Goal: Contribute content: Contribute content

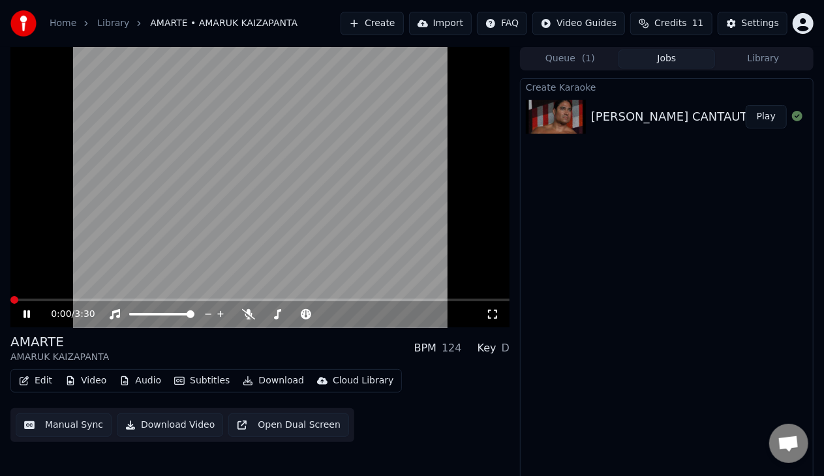
click at [10, 296] on span at bounding box center [14, 300] width 8 height 8
click at [43, 297] on video at bounding box center [259, 187] width 499 height 281
click at [43, 300] on span at bounding box center [259, 300] width 499 height 3
click at [31, 312] on icon at bounding box center [36, 314] width 30 height 10
click at [23, 316] on icon at bounding box center [26, 315] width 7 height 8
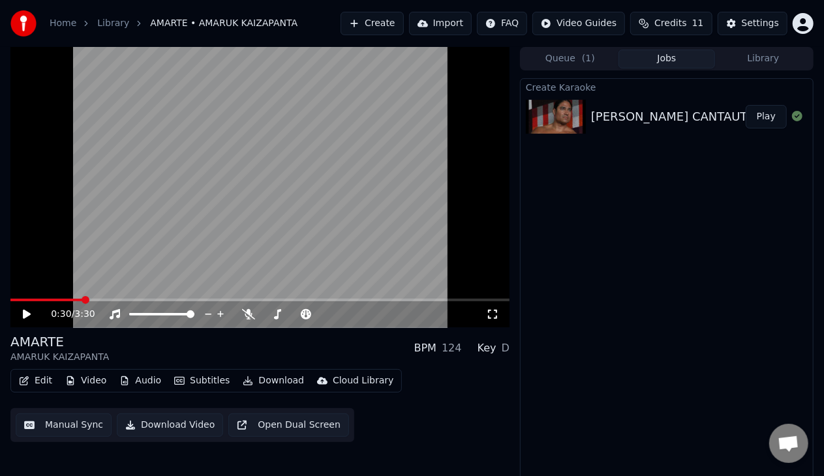
click at [163, 425] on button "Download Video" at bounding box center [170, 425] width 106 height 23
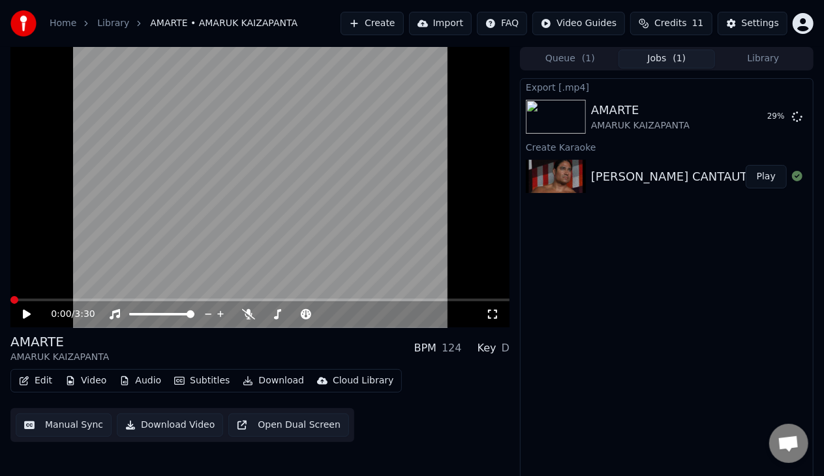
click at [10, 299] on span at bounding box center [14, 300] width 8 height 8
click at [492, 316] on icon at bounding box center [492, 314] width 13 height 10
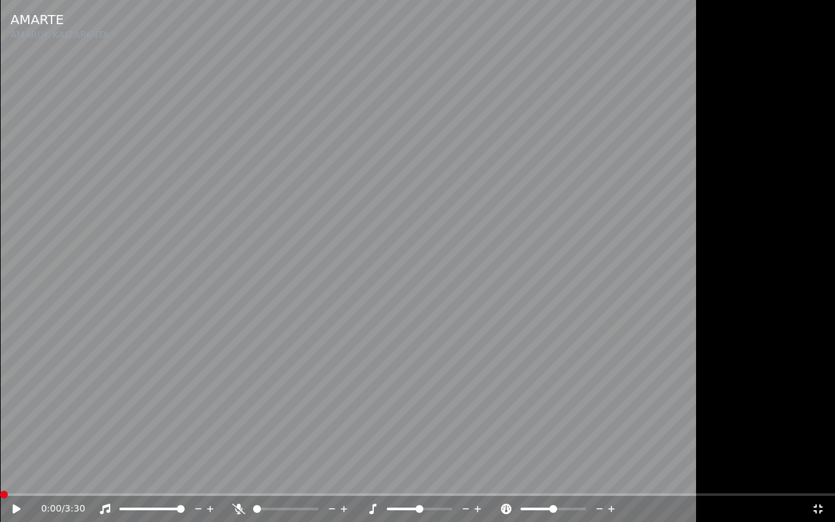
click at [18, 476] on icon at bounding box center [25, 509] width 31 height 10
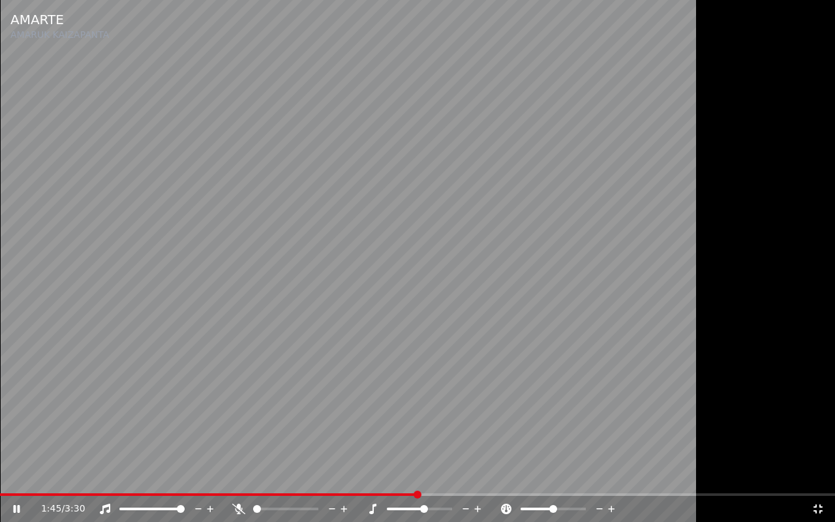
click at [426, 476] on span at bounding box center [424, 509] width 8 height 8
click at [424, 476] on span at bounding box center [424, 509] width 8 height 8
click at [418, 476] on span at bounding box center [420, 509] width 8 height 8
click at [816, 476] on div "3:16 / 3:30" at bounding box center [417, 509] width 835 height 26
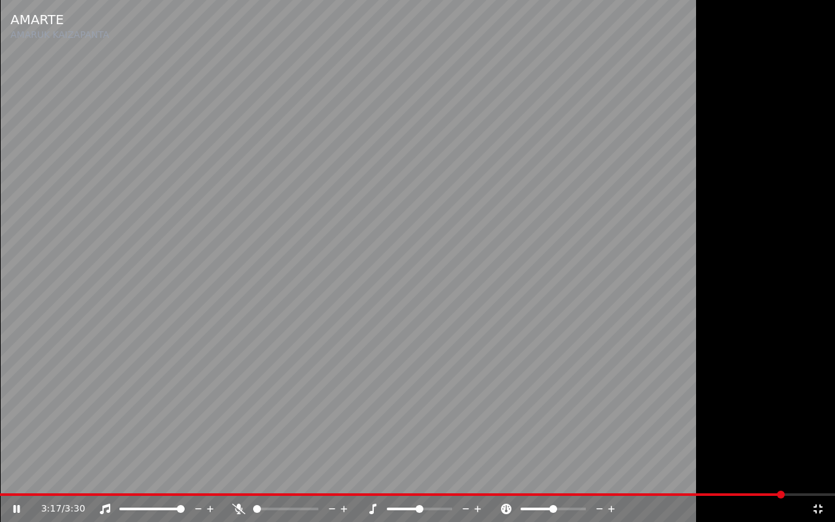
click at [817, 476] on icon at bounding box center [818, 508] width 9 height 9
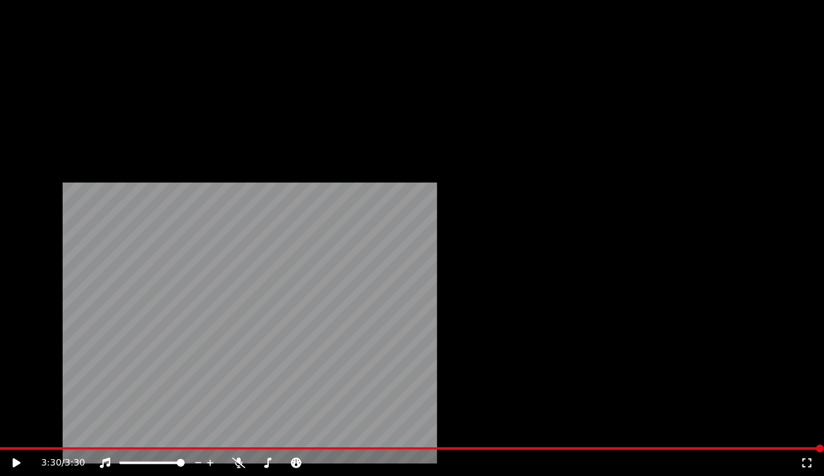
click at [273, 110] on button "Download" at bounding box center [273, 100] width 72 height 18
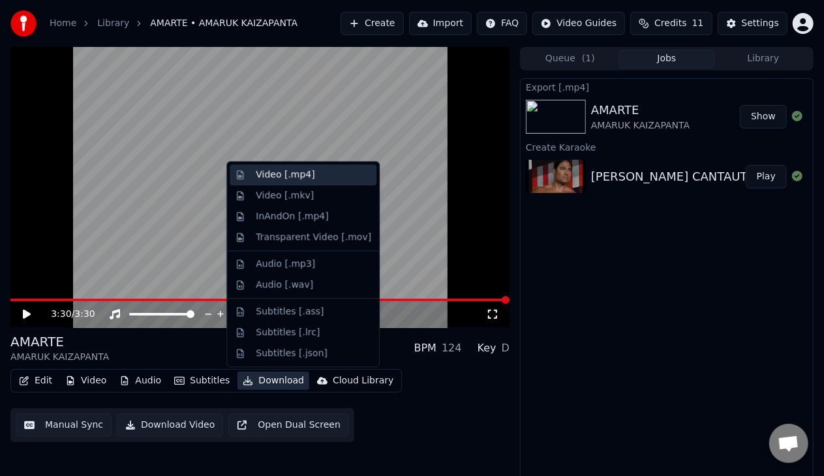
click at [260, 176] on div "Video [.mp4]" at bounding box center [285, 174] width 59 height 13
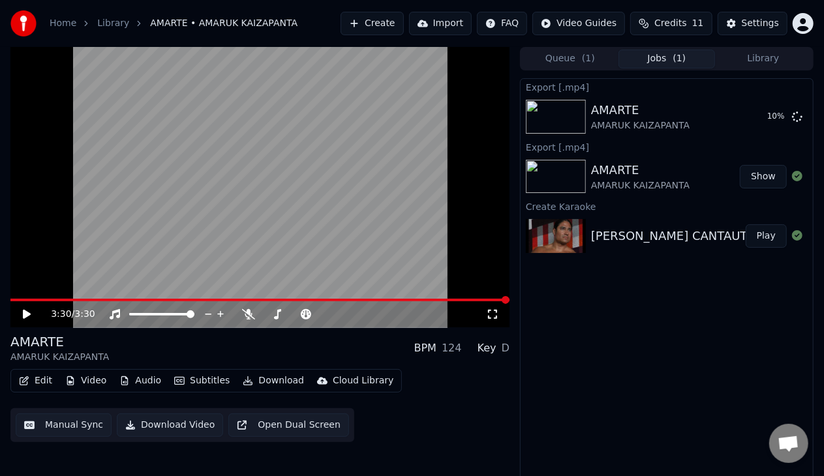
click at [757, 175] on button "Show" at bounding box center [763, 176] width 47 height 23
click at [607, 237] on div "AMARUK KAIZAPANTA CANTAUTOR Y SU TEMA "AMARTE"" at bounding box center [742, 236] width 303 height 18
click at [86, 296] on span at bounding box center [85, 300] width 8 height 8
click at [493, 314] on icon at bounding box center [492, 314] width 13 height 10
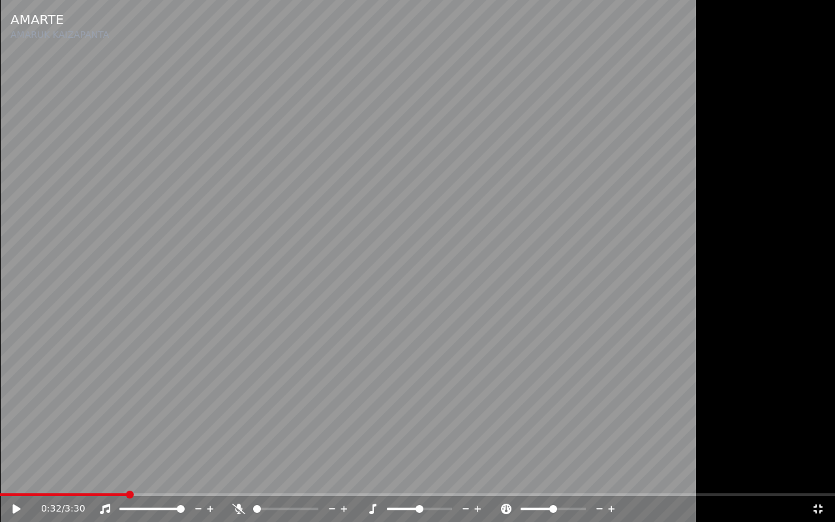
click at [279, 476] on div at bounding box center [297, 508] width 105 height 13
click at [271, 476] on span at bounding box center [285, 509] width 65 height 3
click at [174, 476] on span at bounding box center [170, 495] width 8 height 8
click at [13, 476] on icon at bounding box center [16, 508] width 8 height 9
click at [308, 476] on span at bounding box center [305, 509] width 8 height 8
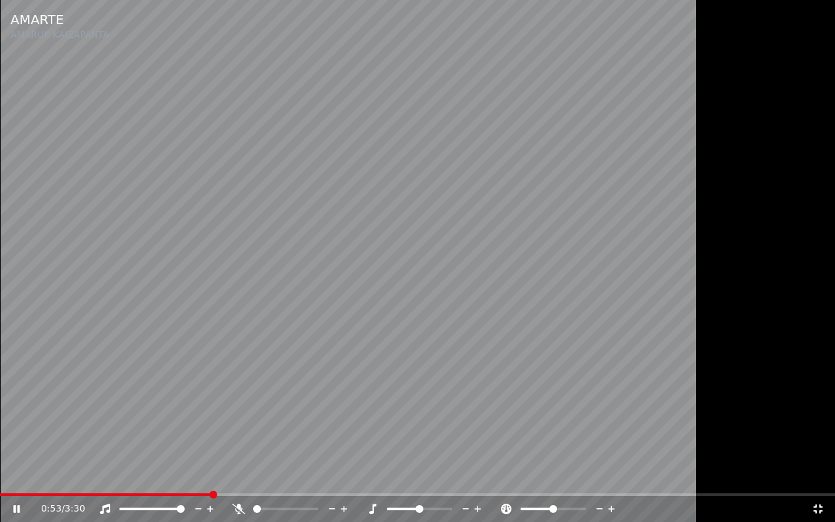
click at [253, 476] on span at bounding box center [257, 509] width 8 height 8
click at [314, 476] on span at bounding box center [311, 509] width 8 height 8
click at [399, 476] on span at bounding box center [417, 494] width 835 height 3
click at [401, 476] on span at bounding box center [200, 494] width 401 height 3
click at [374, 476] on span at bounding box center [204, 494] width 408 height 3
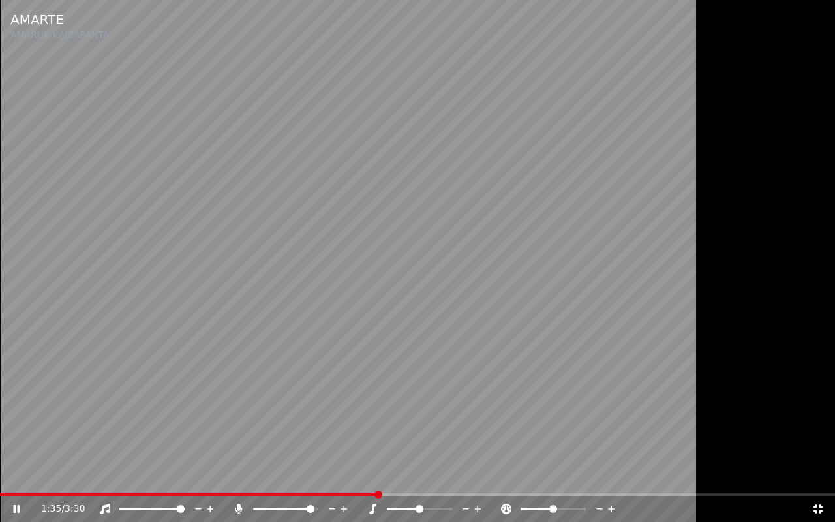
click at [326, 476] on video at bounding box center [417, 261] width 835 height 522
click at [326, 476] on span at bounding box center [189, 494] width 378 height 3
click at [188, 359] on video at bounding box center [417, 261] width 835 height 522
click at [277, 476] on video at bounding box center [417, 261] width 835 height 522
click at [279, 476] on span at bounding box center [165, 494] width 330 height 3
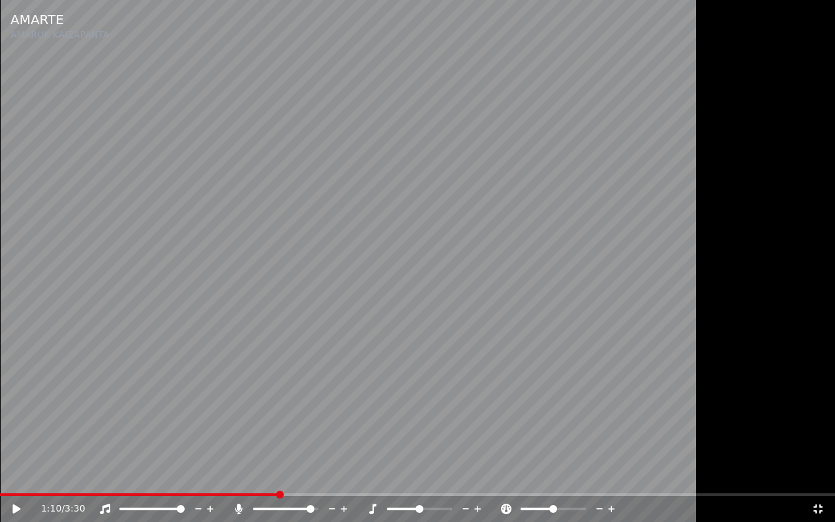
click at [145, 256] on video at bounding box center [417, 261] width 835 height 522
click at [414, 476] on span at bounding box center [417, 494] width 835 height 3
click at [438, 476] on video at bounding box center [417, 261] width 835 height 522
click at [439, 476] on span at bounding box center [417, 494] width 835 height 3
click at [290, 402] on video at bounding box center [417, 261] width 835 height 522
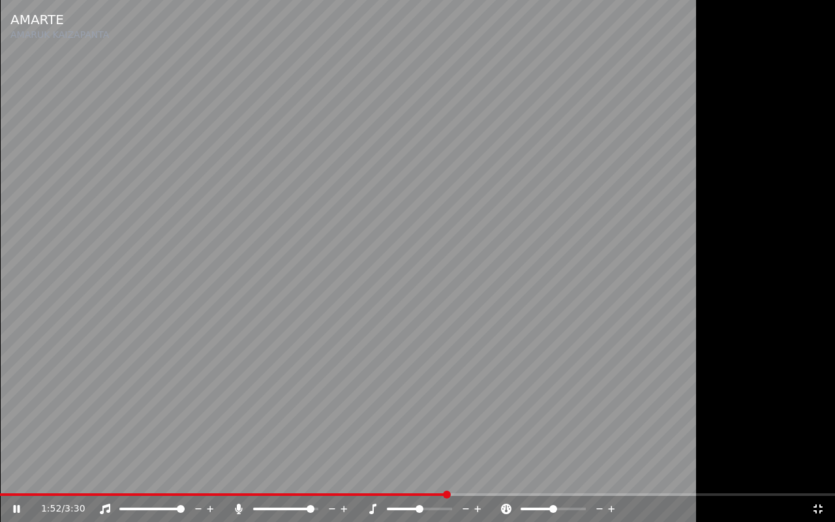
click at [423, 476] on span at bounding box center [223, 494] width 447 height 3
click at [323, 476] on span at bounding box center [215, 494] width 430 height 3
click at [257, 476] on span at bounding box center [255, 509] width 5 height 3
click at [239, 476] on icon at bounding box center [238, 509] width 7 height 10
click at [452, 476] on span at bounding box center [448, 509] width 8 height 8
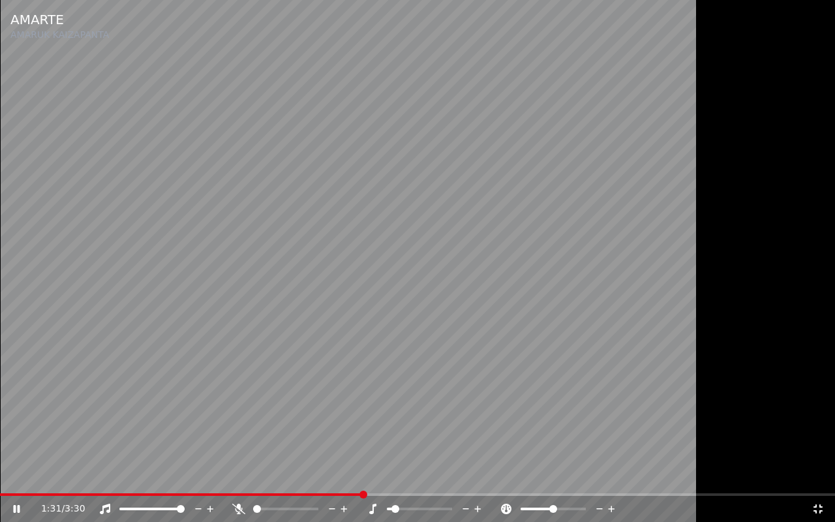
click at [391, 476] on span at bounding box center [395, 509] width 8 height 8
click at [420, 476] on span at bounding box center [420, 509] width 8 height 8
click at [586, 476] on span at bounding box center [582, 509] width 8 height 8
drag, startPoint x: 582, startPoint y: 506, endPoint x: 534, endPoint y: 514, distance: 48.9
click at [534, 476] on div "AMARTE AMARUK KAIZAPANTA 1:47 / 3:30" at bounding box center [417, 261] width 835 height 522
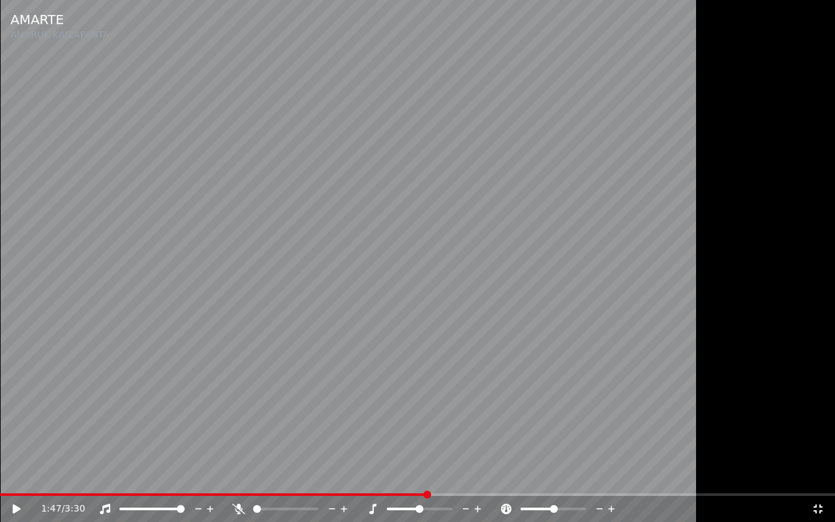
click at [553, 476] on span at bounding box center [554, 509] width 8 height 8
drag, startPoint x: 484, startPoint y: 359, endPoint x: 489, endPoint y: 378, distance: 19.0
click at [484, 359] on video at bounding box center [417, 261] width 835 height 522
click at [559, 476] on span at bounding box center [555, 509] width 8 height 8
click at [823, 476] on div "1:54 / 3:30" at bounding box center [417, 508] width 825 height 13
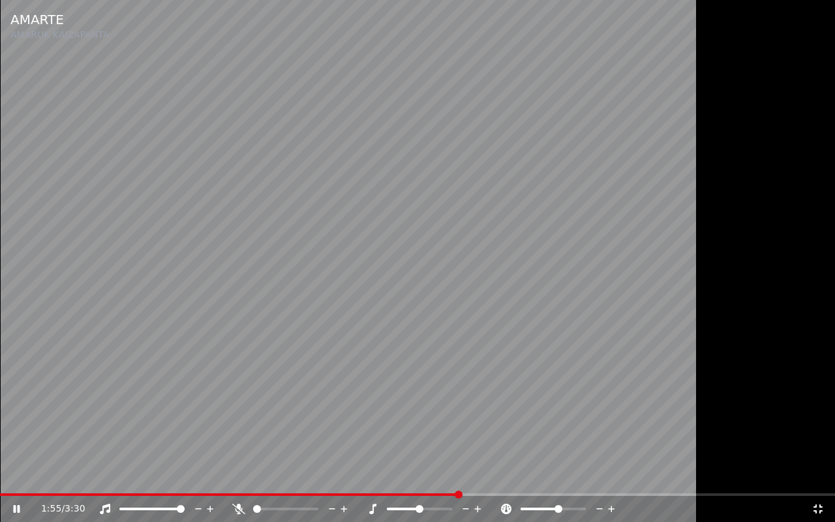
click at [817, 476] on icon at bounding box center [818, 509] width 13 height 10
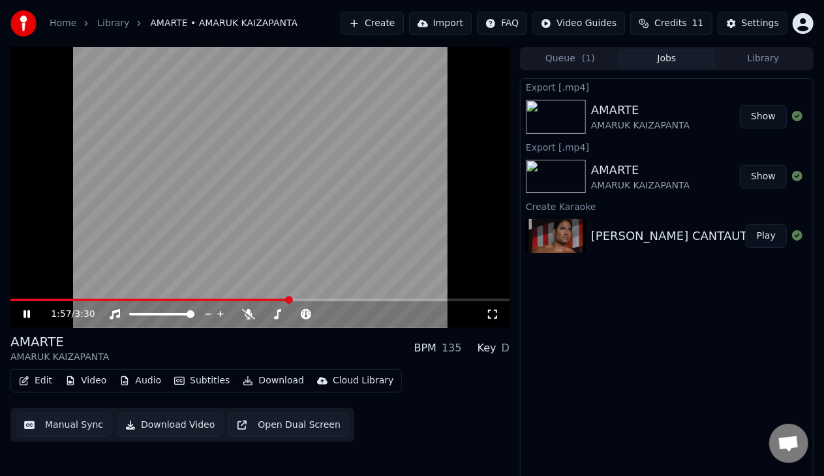
click at [23, 316] on icon at bounding box center [26, 315] width 7 height 8
click at [63, 429] on button "Manual Sync" at bounding box center [64, 425] width 96 height 23
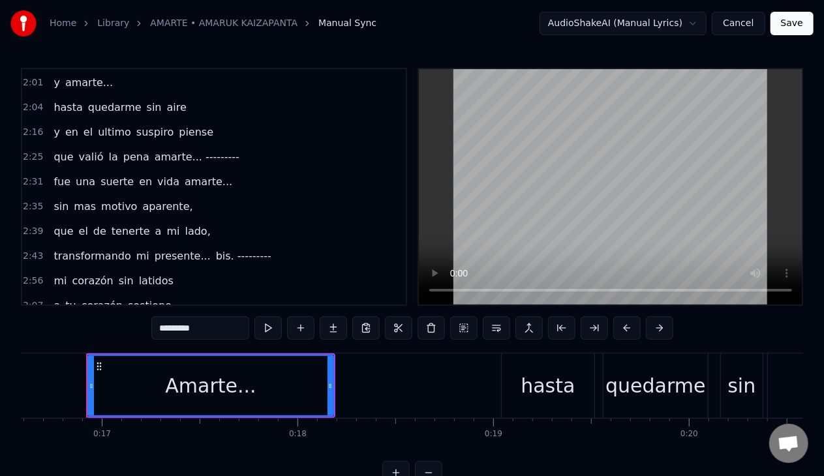
scroll to position [40, 0]
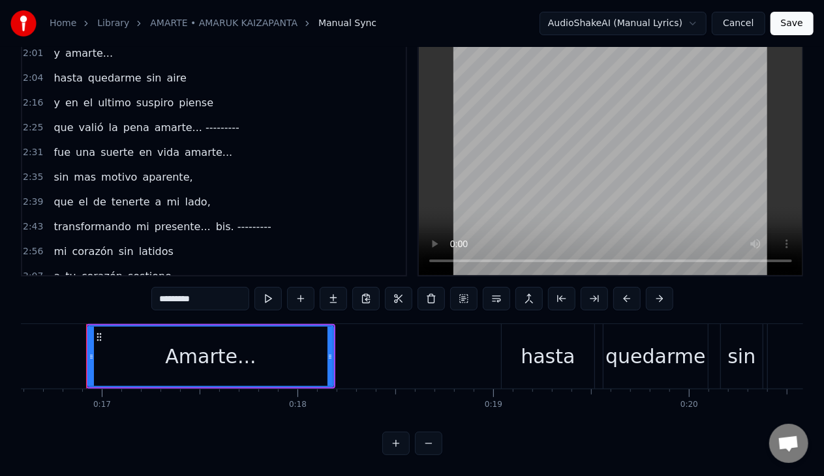
click at [27, 221] on span "2:43" at bounding box center [33, 227] width 20 height 13
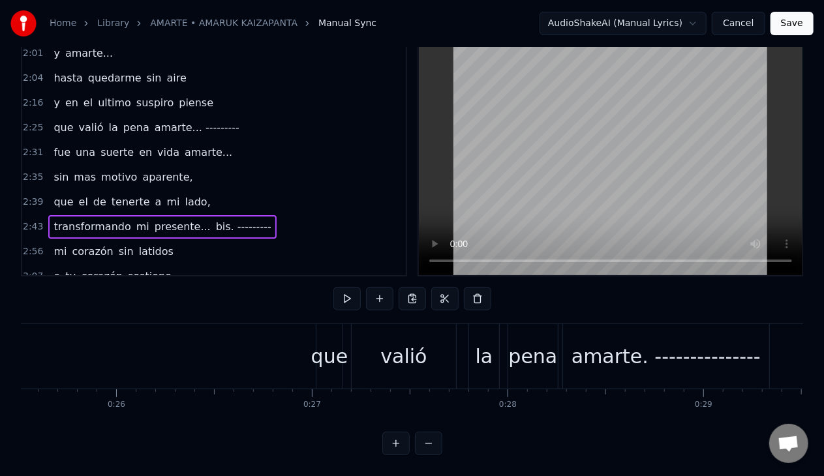
drag, startPoint x: 27, startPoint y: 204, endPoint x: 42, endPoint y: 206, distance: 14.6
click at [27, 221] on span "2:43" at bounding box center [33, 227] width 20 height 13
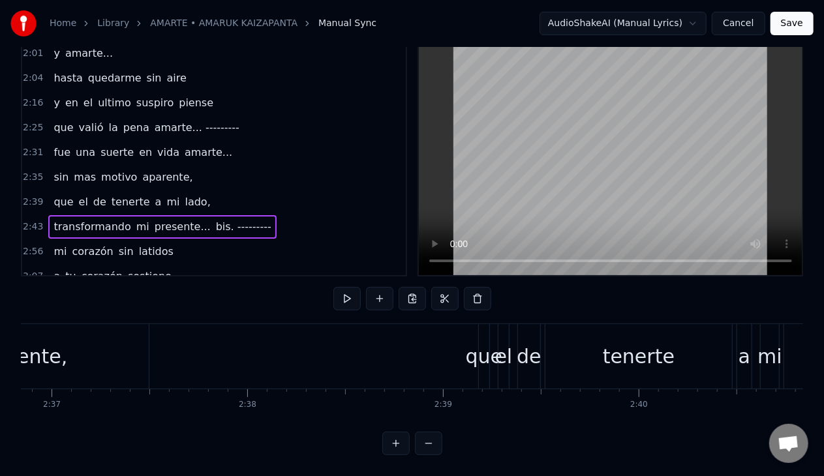
scroll to position [0, 31869]
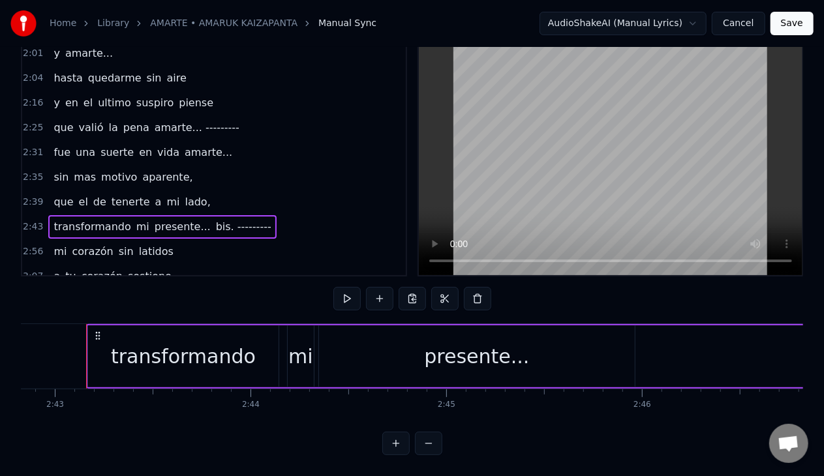
click at [459, 342] on div "presente..." at bounding box center [476, 356] width 105 height 29
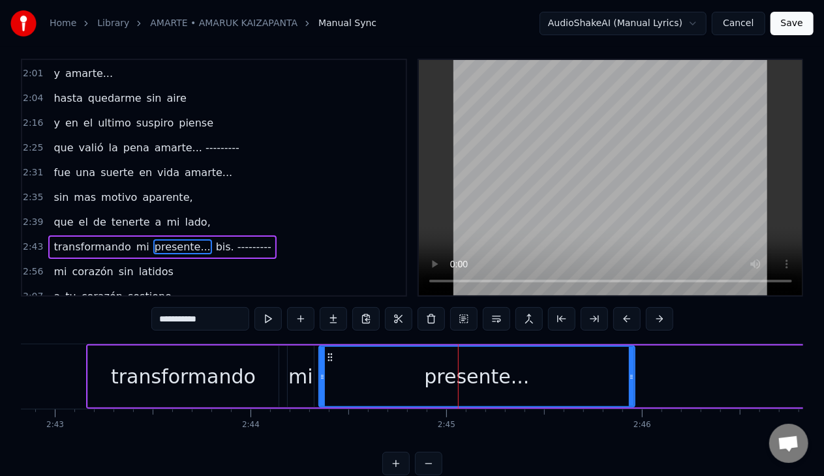
scroll to position [5, 0]
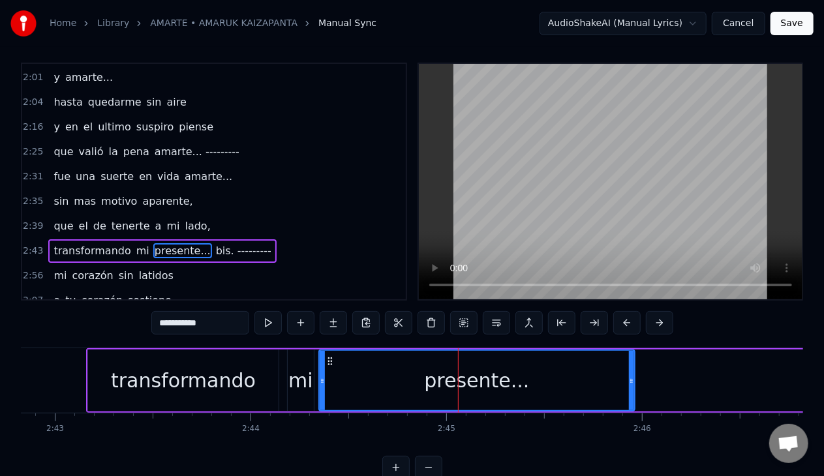
click at [483, 378] on div "presente..." at bounding box center [476, 380] width 105 height 29
click at [465, 381] on div "presente..." at bounding box center [476, 380] width 105 height 29
click at [153, 243] on span "presente..." at bounding box center [182, 250] width 59 height 15
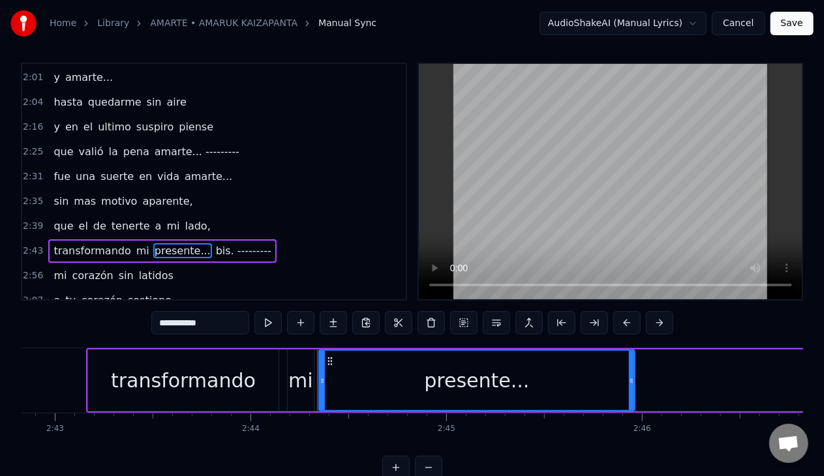
click at [153, 243] on span "presente..." at bounding box center [182, 250] width 59 height 15
click at [162, 243] on span "presente..." at bounding box center [182, 250] width 59 height 15
click at [163, 243] on span "presente..." at bounding box center [182, 250] width 59 height 15
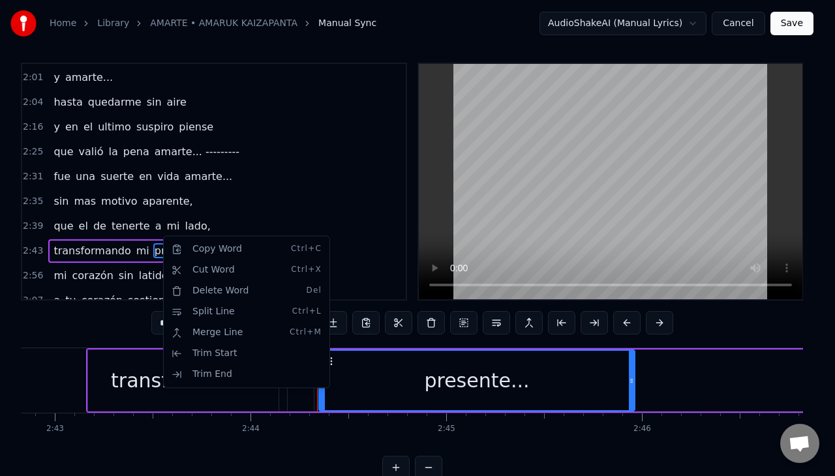
click at [113, 260] on html "Home Library AMARTE • AMARUK KAIZAPANTA Manual Sync AudioShakeAI (Manual Lyrics…" at bounding box center [417, 248] width 835 height 506
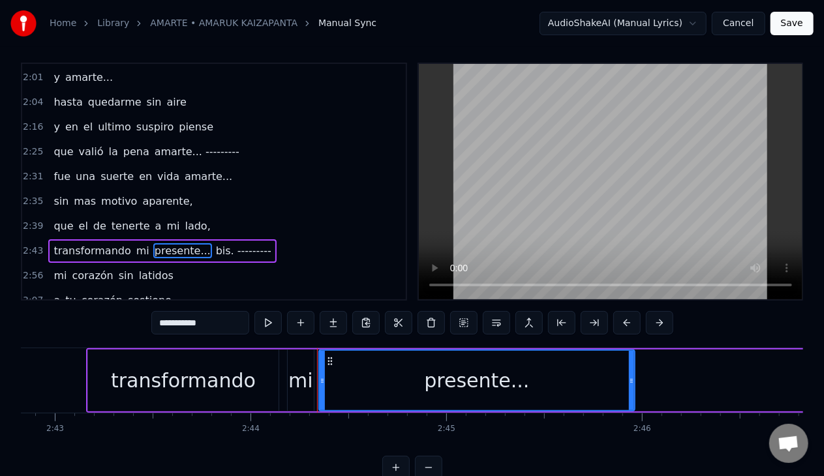
click at [78, 268] on span "corazón" at bounding box center [92, 275] width 44 height 15
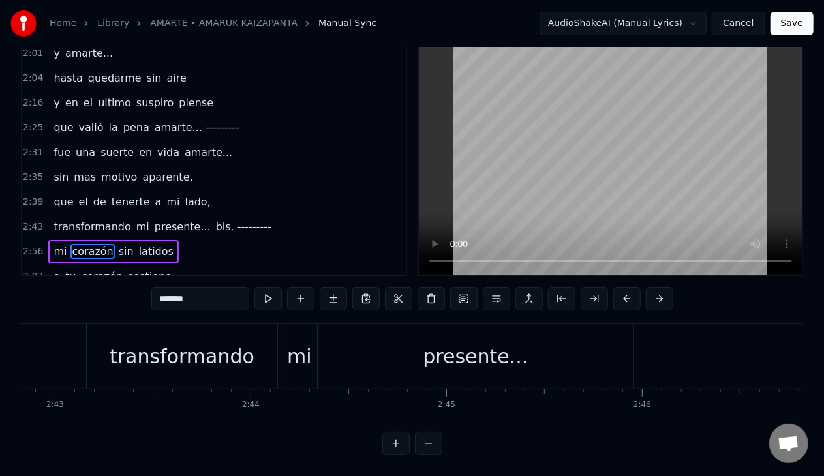
click at [77, 265] on div "0:16 Amarte... 0:19 hasta quedarme sin aire 0:23 y en el ultimo suspiro piense …" at bounding box center [214, 157] width 386 height 238
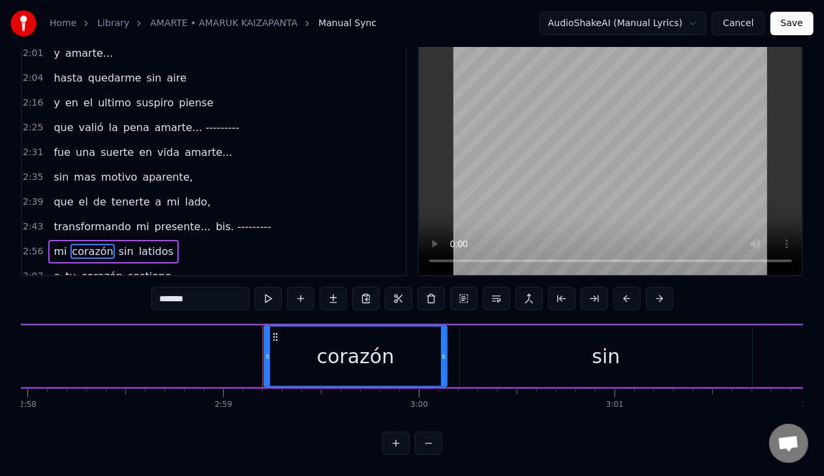
scroll to position [0, 35008]
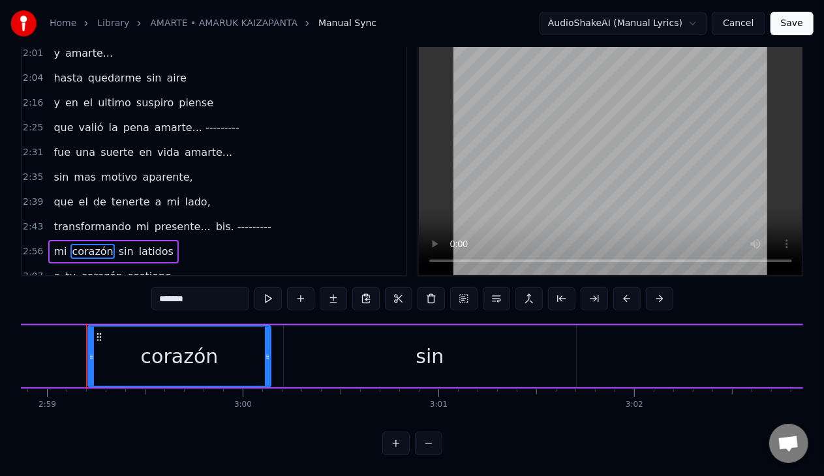
click at [166, 299] on input "*******" at bounding box center [200, 298] width 98 height 23
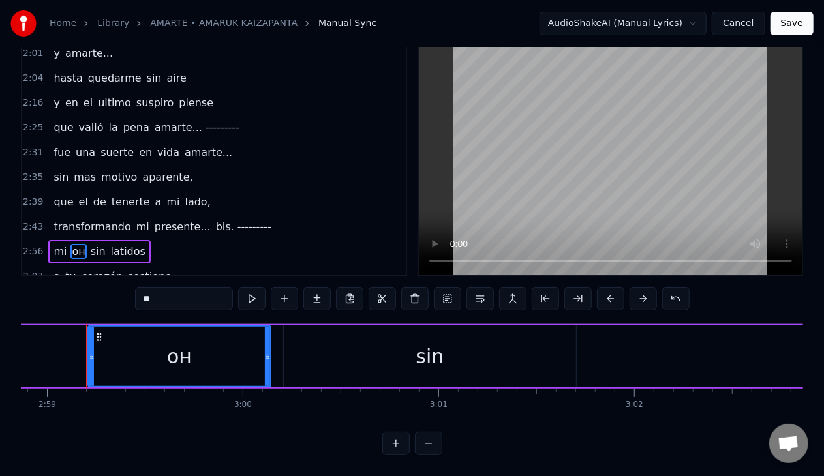
type input "*"
type input "*******"
click at [309, 275] on div "0:16 Amarte... 0:19 hasta quedarme sin aire 0:23 y en el ultimo suspiro piense …" at bounding box center [214, 157] width 386 height 238
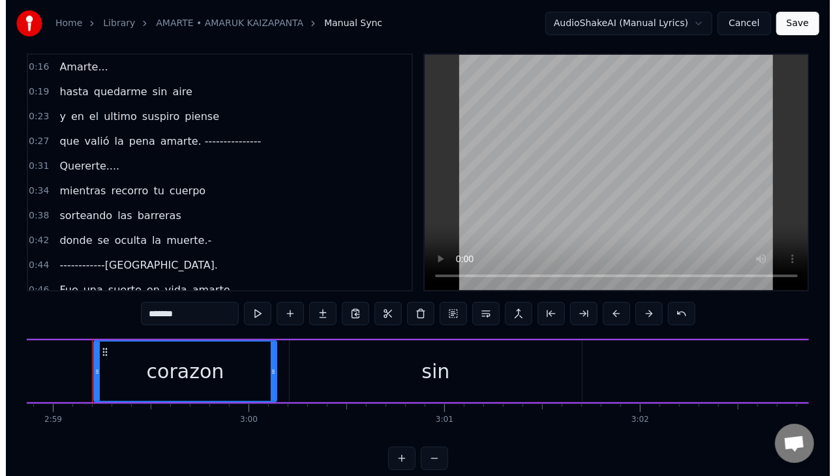
scroll to position [0, 0]
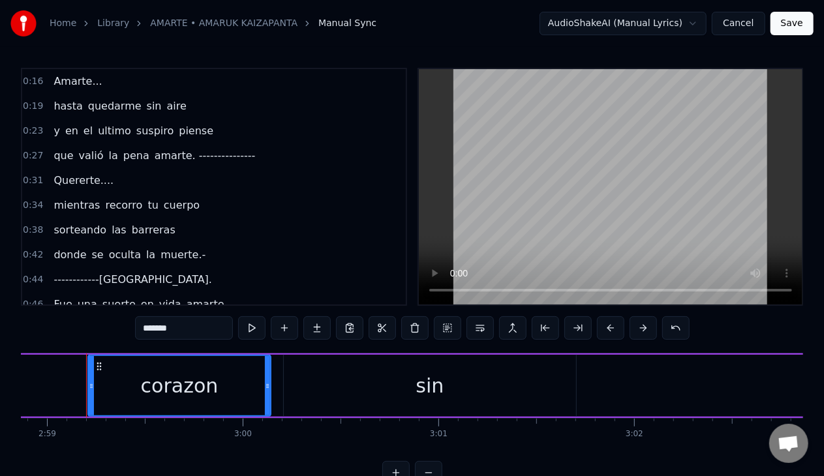
click at [104, 29] on link "Library" at bounding box center [113, 23] width 32 height 13
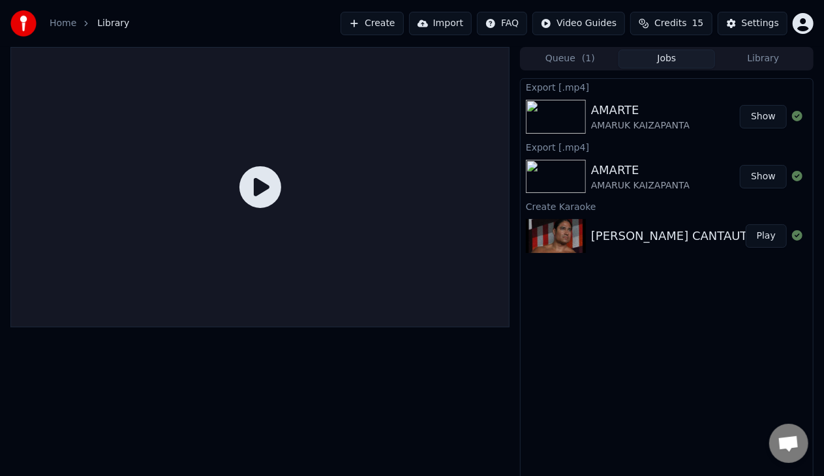
click at [384, 22] on button "Create" at bounding box center [372, 23] width 63 height 23
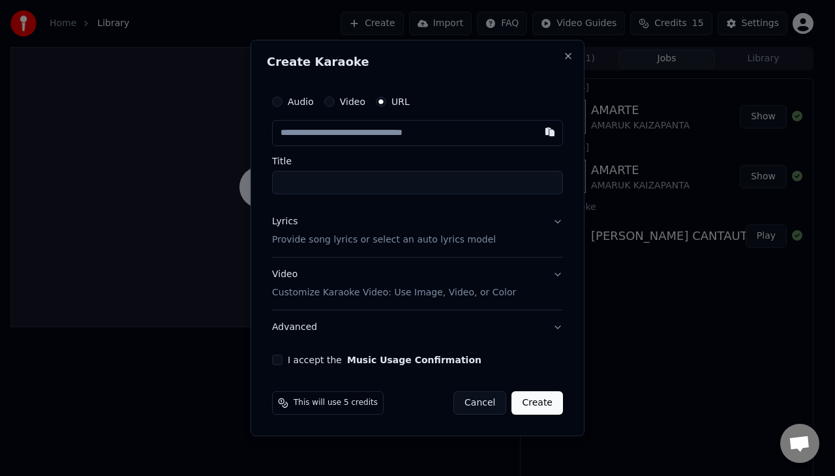
click at [316, 129] on input "text" at bounding box center [417, 133] width 291 height 26
paste input "**********"
type input "**********"
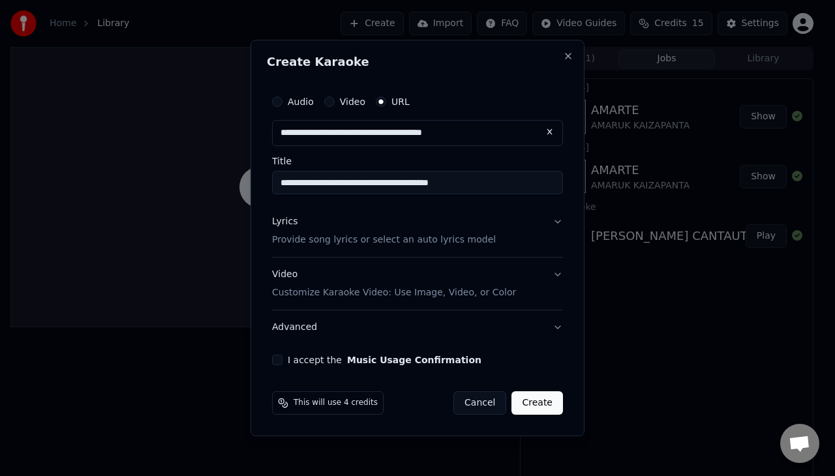
click at [557, 221] on button "Lyrics Provide song lyrics or select an auto lyrics model" at bounding box center [417, 231] width 291 height 52
type input "**********"
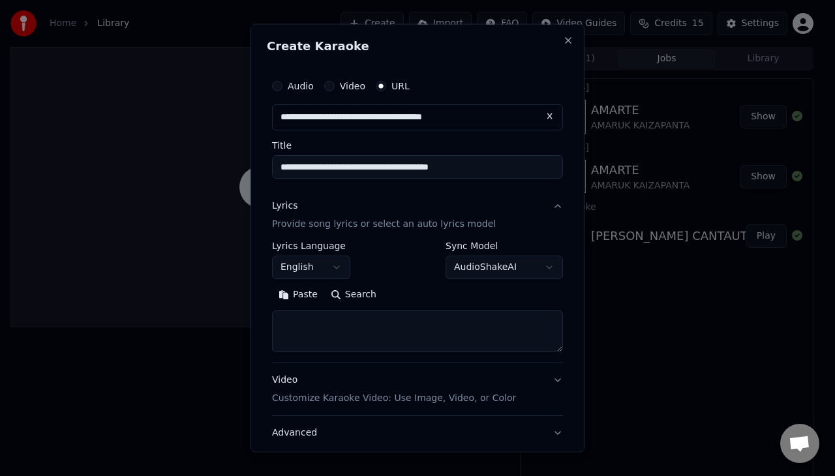
click at [332, 324] on textarea at bounding box center [417, 331] width 291 height 42
click at [305, 332] on textarea at bounding box center [417, 331] width 291 height 42
click at [333, 266] on button "English" at bounding box center [311, 266] width 78 height 23
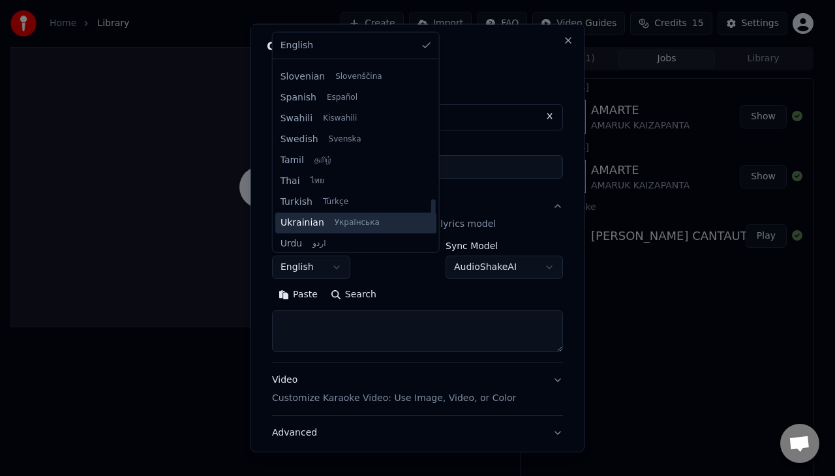
scroll to position [871, 0]
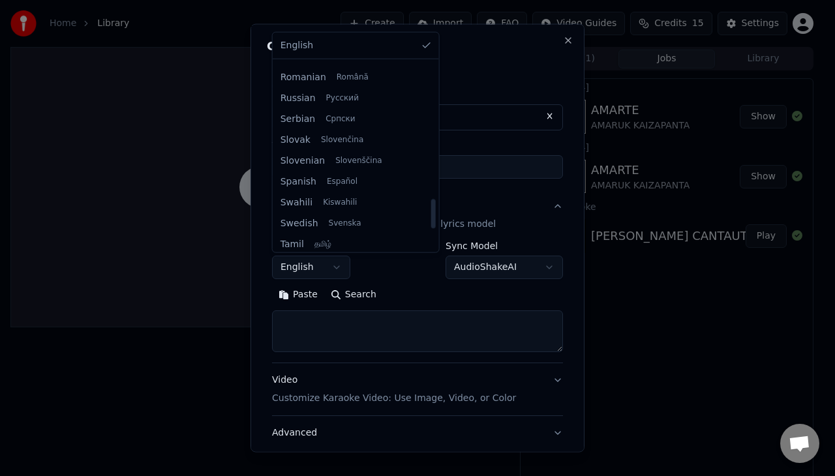
select select "**"
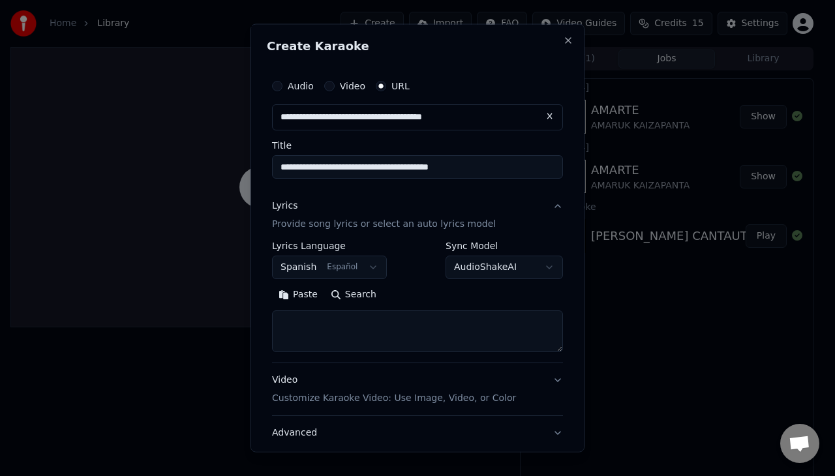
click at [318, 342] on textarea at bounding box center [417, 331] width 291 height 42
paste textarea "**********"
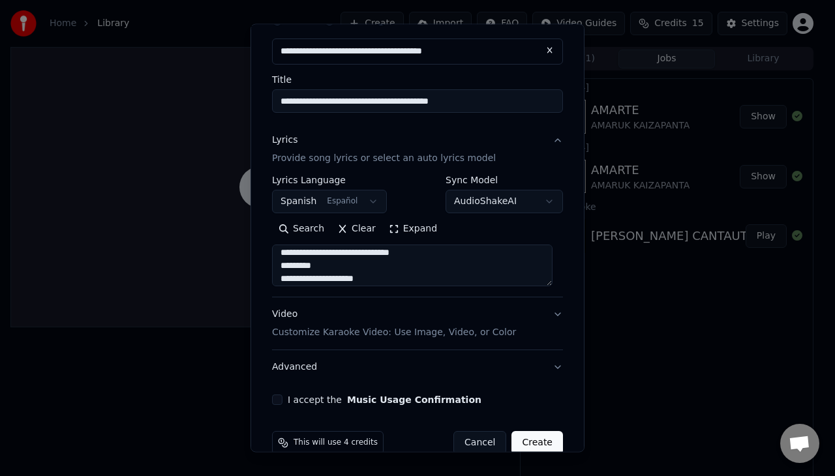
scroll to position [438, 0]
type textarea "**********"
click at [530, 441] on button "Create" at bounding box center [537, 442] width 52 height 23
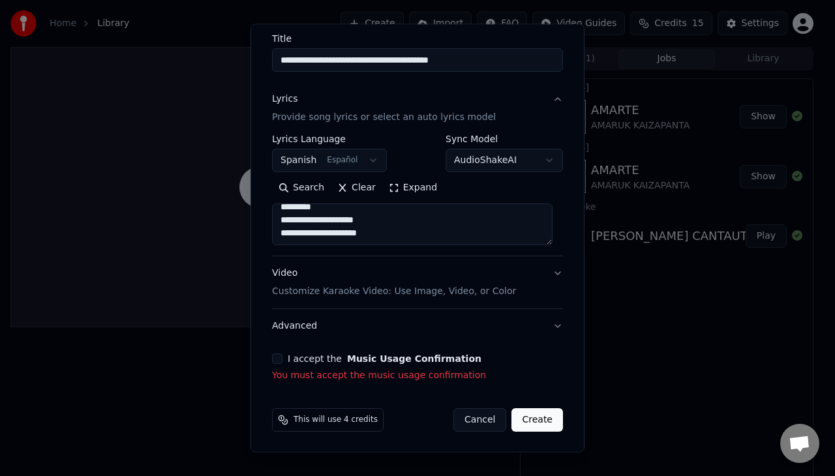
click at [275, 361] on button "I accept the Music Usage Confirmation" at bounding box center [277, 359] width 10 height 10
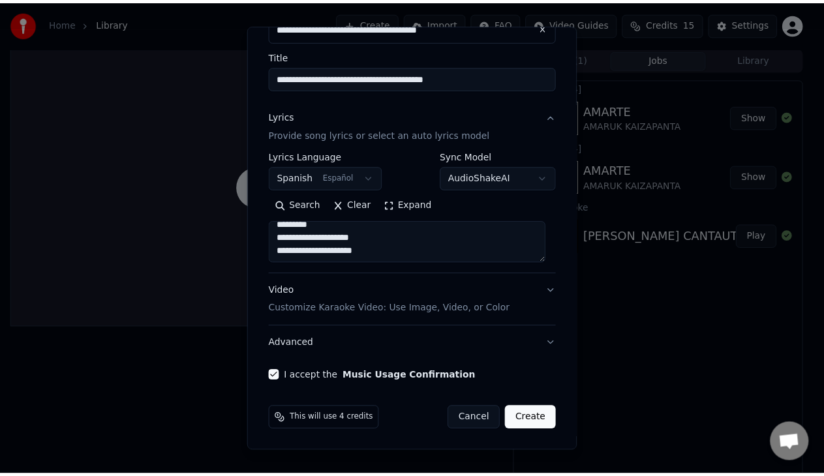
scroll to position [88, 0]
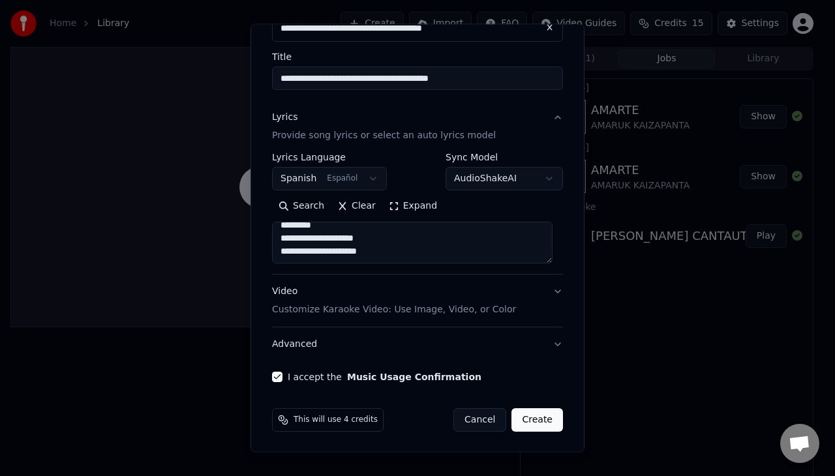
click at [530, 419] on button "Create" at bounding box center [537, 419] width 52 height 23
select select
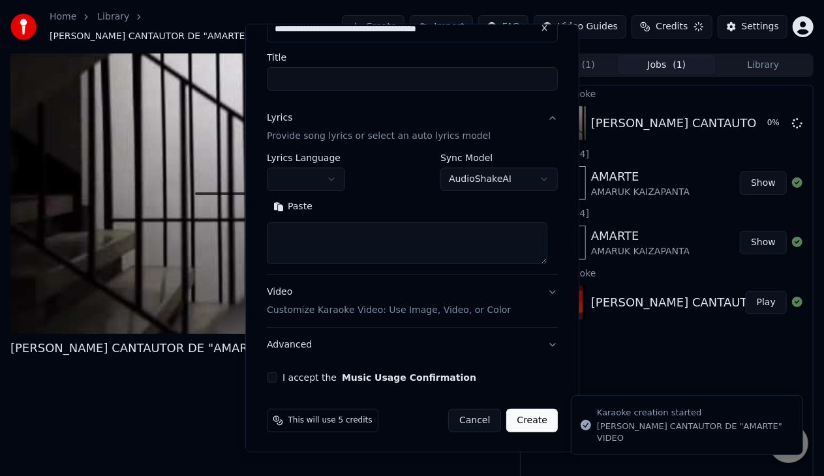
scroll to position [0, 0]
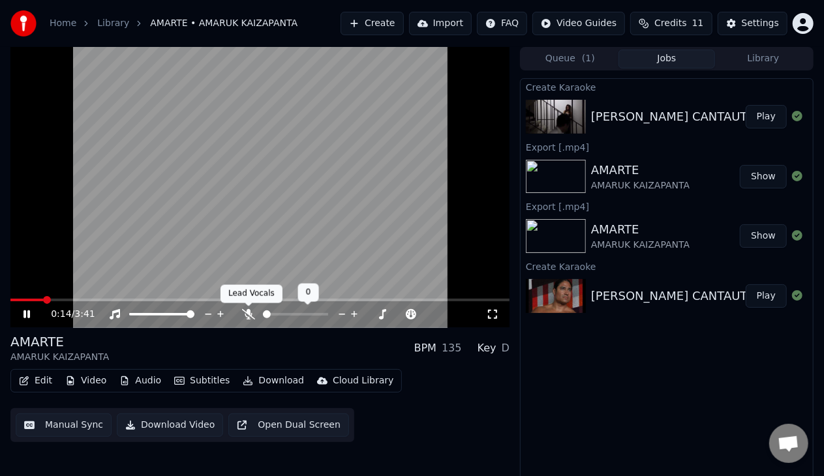
click at [249, 315] on icon at bounding box center [248, 314] width 13 height 10
click at [278, 148] on video at bounding box center [259, 187] width 499 height 281
drag, startPoint x: 489, startPoint y: 311, endPoint x: 488, endPoint y: 324, distance: 13.1
click at [488, 311] on icon at bounding box center [492, 314] width 9 height 9
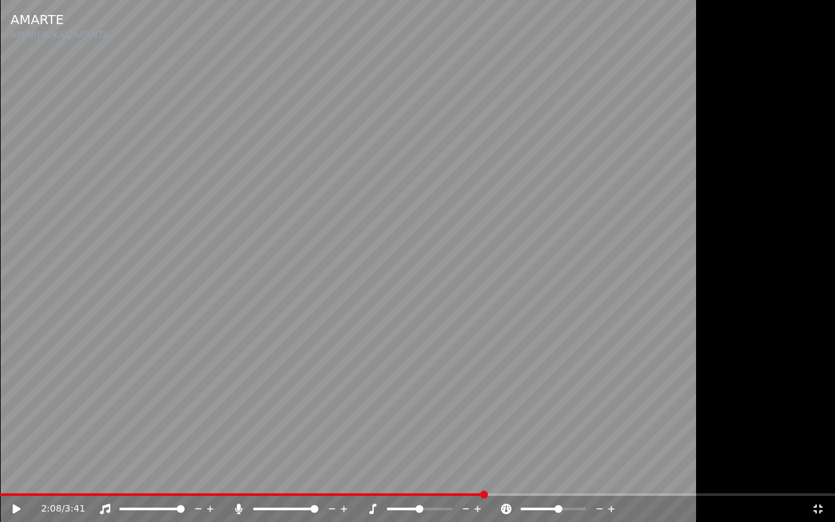
click at [296, 275] on video at bounding box center [417, 261] width 835 height 522
click at [195, 476] on video at bounding box center [417, 261] width 835 height 522
click at [197, 476] on span at bounding box center [249, 494] width 499 height 3
click at [232, 278] on video at bounding box center [417, 261] width 835 height 522
click at [16, 476] on icon at bounding box center [25, 509] width 31 height 10
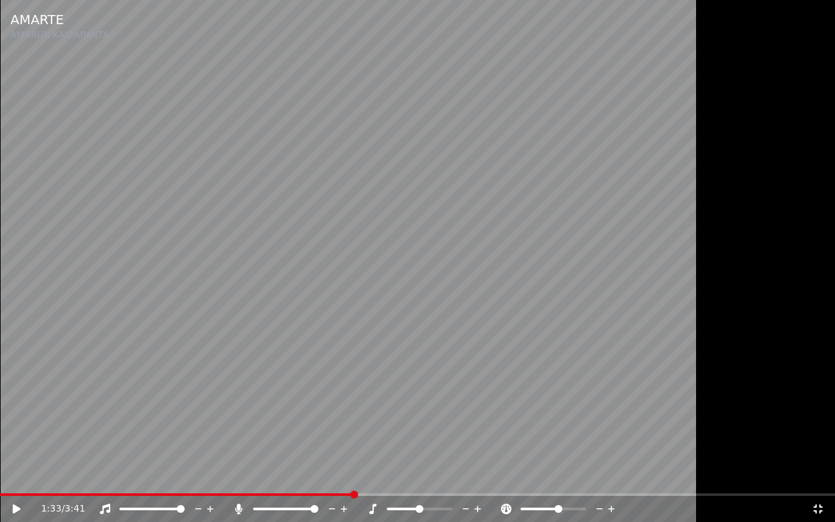
click at [816, 476] on icon at bounding box center [818, 509] width 13 height 10
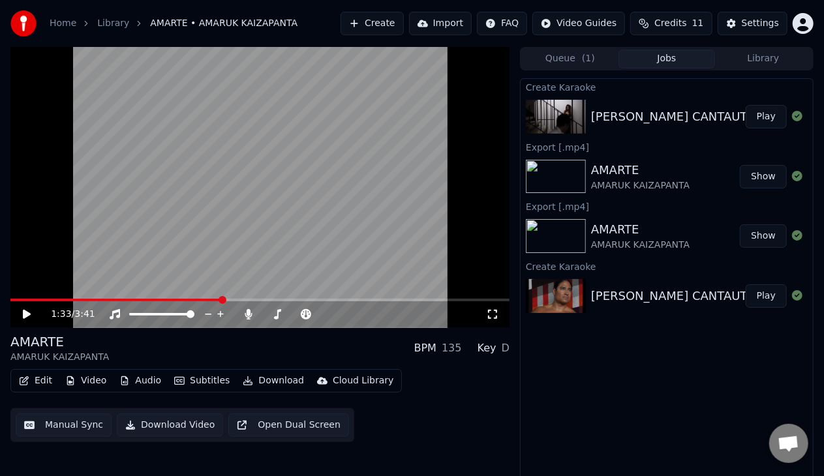
click at [155, 423] on button "Download Video" at bounding box center [170, 425] width 106 height 23
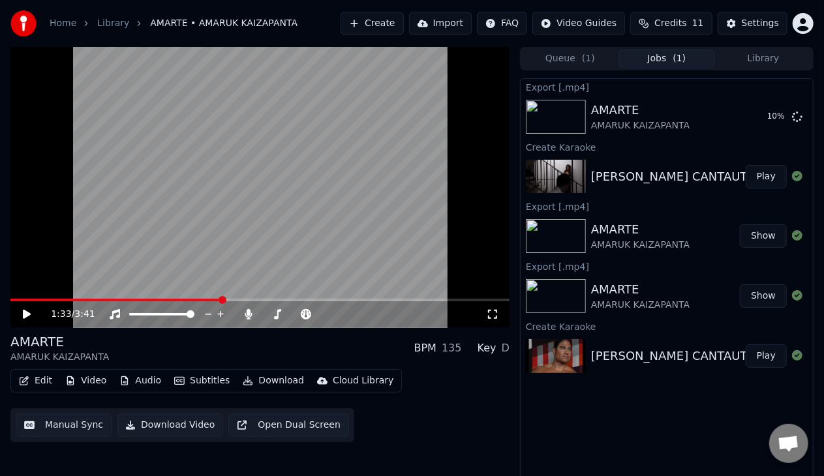
click at [804, 22] on html "Home Library AMARTE • AMARUK KAIZAPANTA Create Import FAQ Video Guides Credits …" at bounding box center [412, 238] width 824 height 476
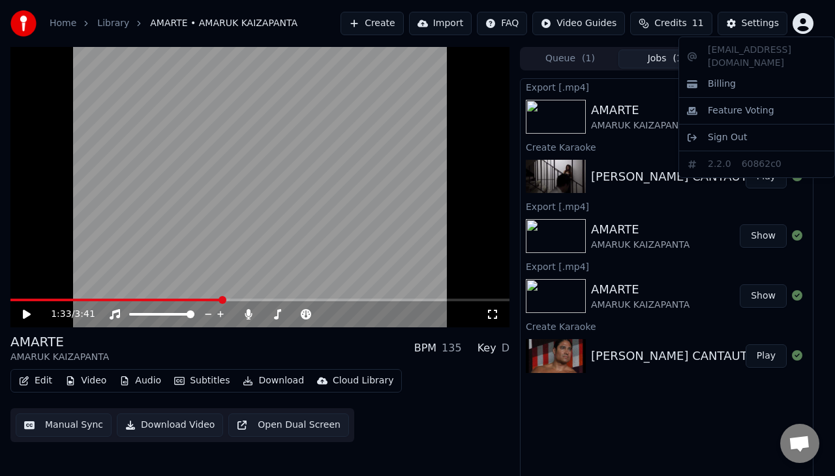
click at [804, 22] on html "Home Library AMARTE • AMARUK KAIZAPANTA Create Import FAQ Video Guides Credits …" at bounding box center [417, 238] width 835 height 476
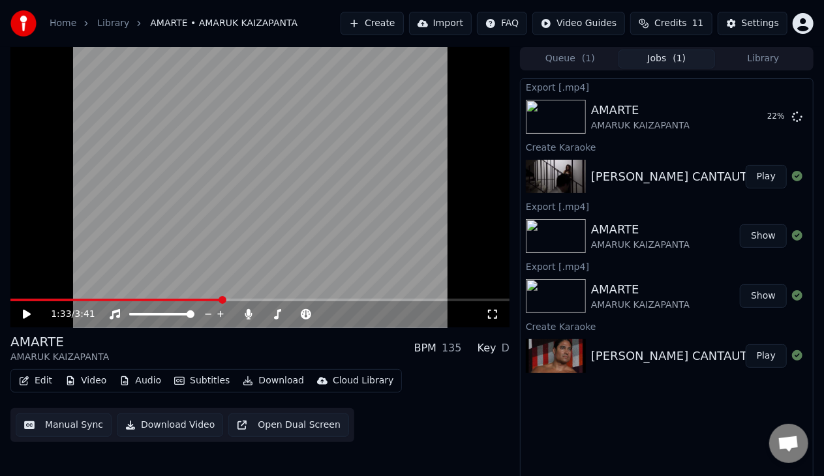
click at [809, 18] on html "Home Library AMARTE • AMARUK KAIZAPANTA Create Import FAQ Video Guides Credits …" at bounding box center [412, 238] width 824 height 476
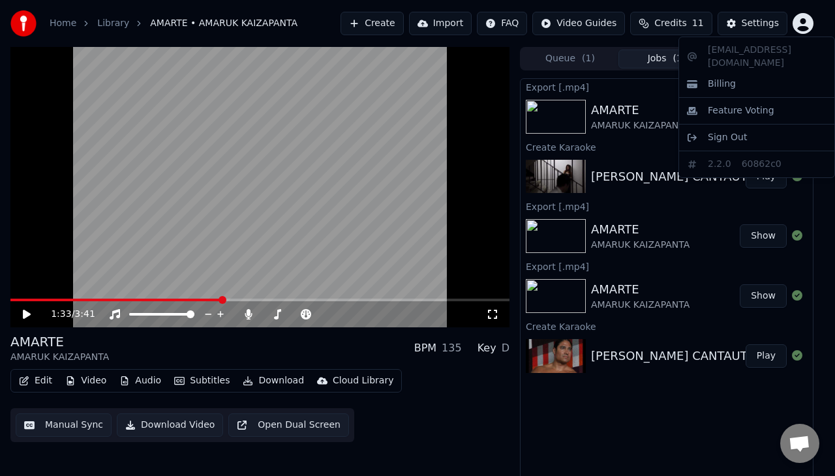
click at [808, 16] on html "Home Library AMARTE • AMARUK KAIZAPANTA Create Import FAQ Video Guides Credits …" at bounding box center [417, 238] width 835 height 476
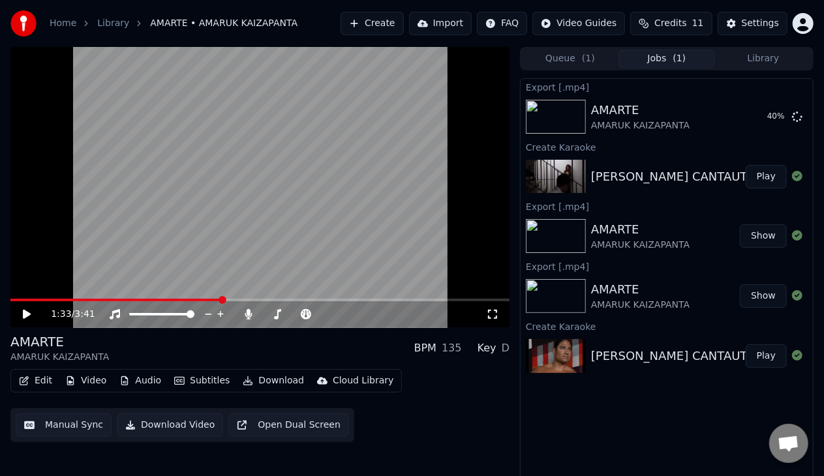
click at [320, 296] on video at bounding box center [259, 187] width 499 height 281
click at [325, 301] on span at bounding box center [259, 300] width 499 height 3
click at [374, 297] on video at bounding box center [259, 187] width 499 height 281
click at [398, 296] on video at bounding box center [259, 187] width 499 height 281
click at [403, 300] on span at bounding box center [259, 300] width 499 height 3
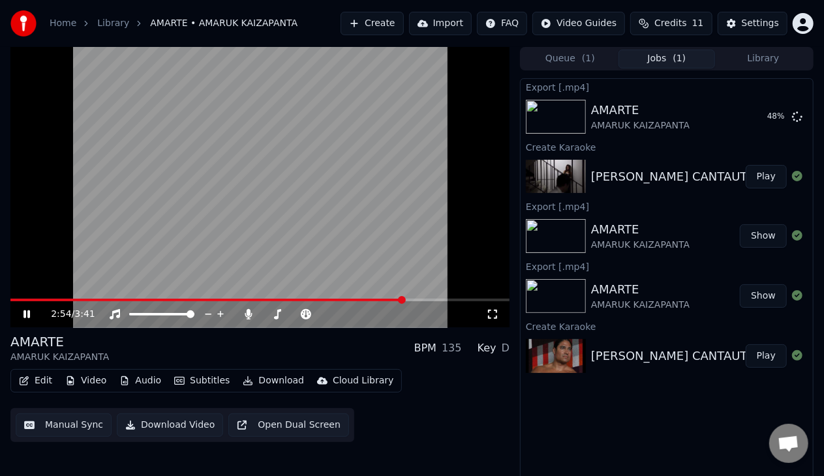
click at [427, 298] on video at bounding box center [259, 187] width 499 height 281
click at [451, 297] on video at bounding box center [259, 187] width 499 height 281
click at [264, 189] on video at bounding box center [259, 187] width 499 height 281
drag, startPoint x: 294, startPoint y: 205, endPoint x: 332, endPoint y: 251, distance: 59.7
click at [294, 207] on video at bounding box center [259, 187] width 499 height 281
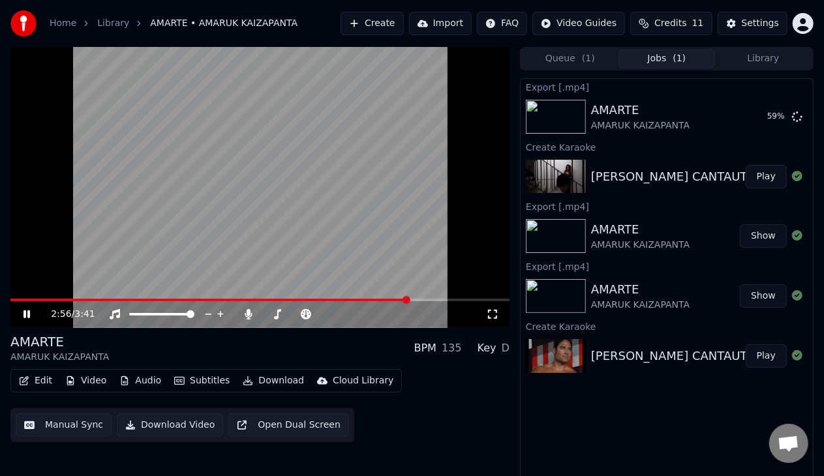
click at [437, 301] on div "2:56 / 3:41" at bounding box center [259, 314] width 499 height 26
click at [450, 299] on span at bounding box center [259, 300] width 499 height 3
click at [22, 317] on icon at bounding box center [36, 314] width 30 height 10
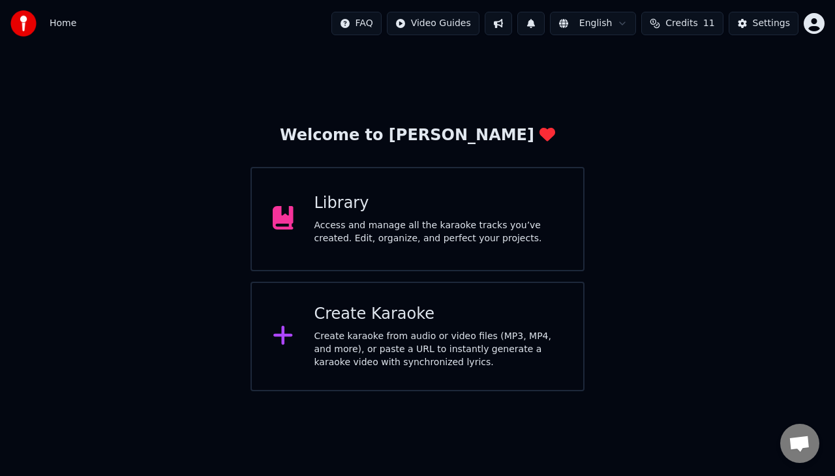
click at [371, 226] on div "Access and manage all the karaoke tracks you’ve created. Edit, organize, and pe…" at bounding box center [438, 232] width 249 height 26
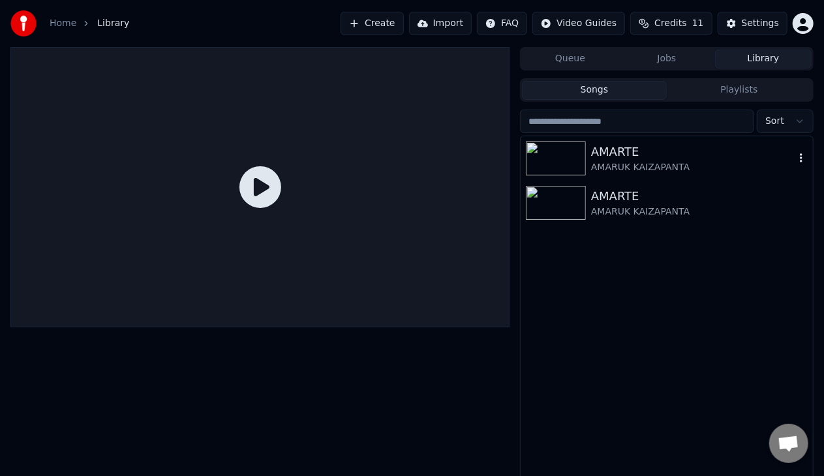
click at [611, 155] on div "AMARTE" at bounding box center [693, 152] width 204 height 18
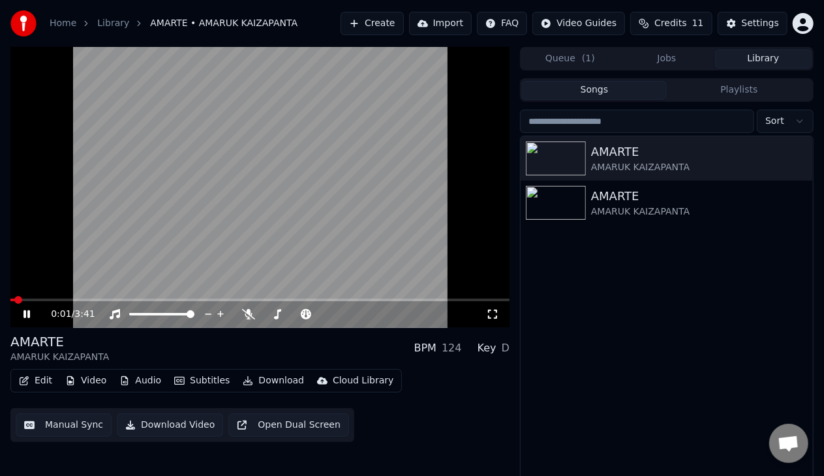
click at [27, 315] on icon at bounding box center [26, 315] width 7 height 8
